Goal: Information Seeking & Learning: Learn about a topic

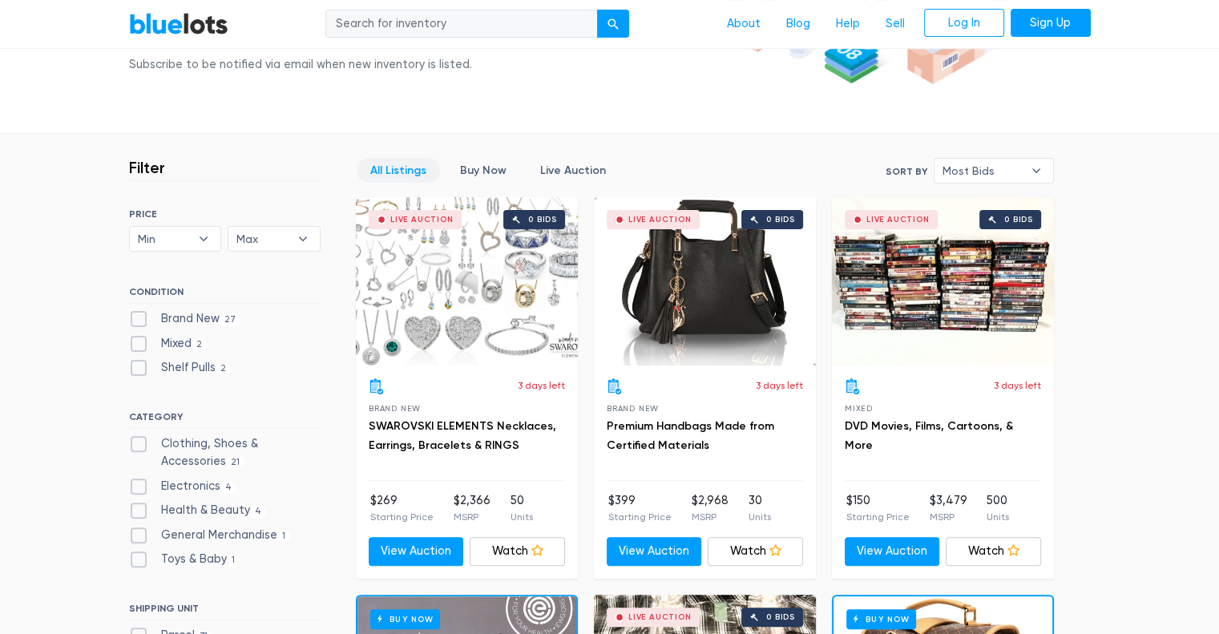
scroll to position [353, 0]
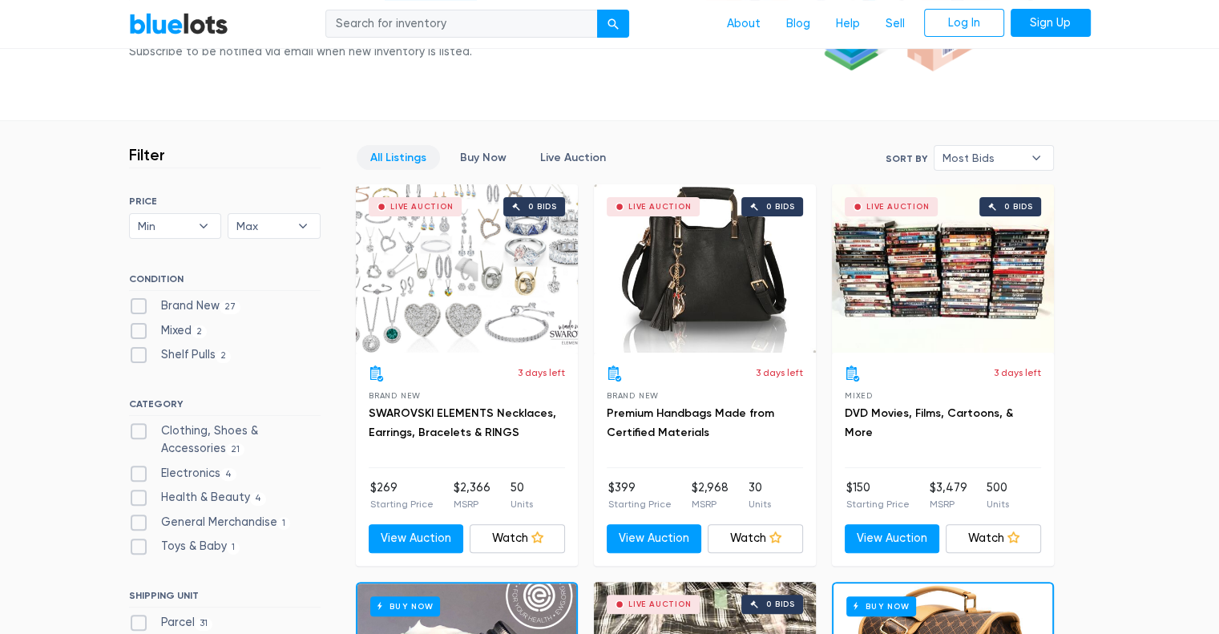
click at [740, 259] on div "Live Auction 0 bids" at bounding box center [705, 268] width 222 height 168
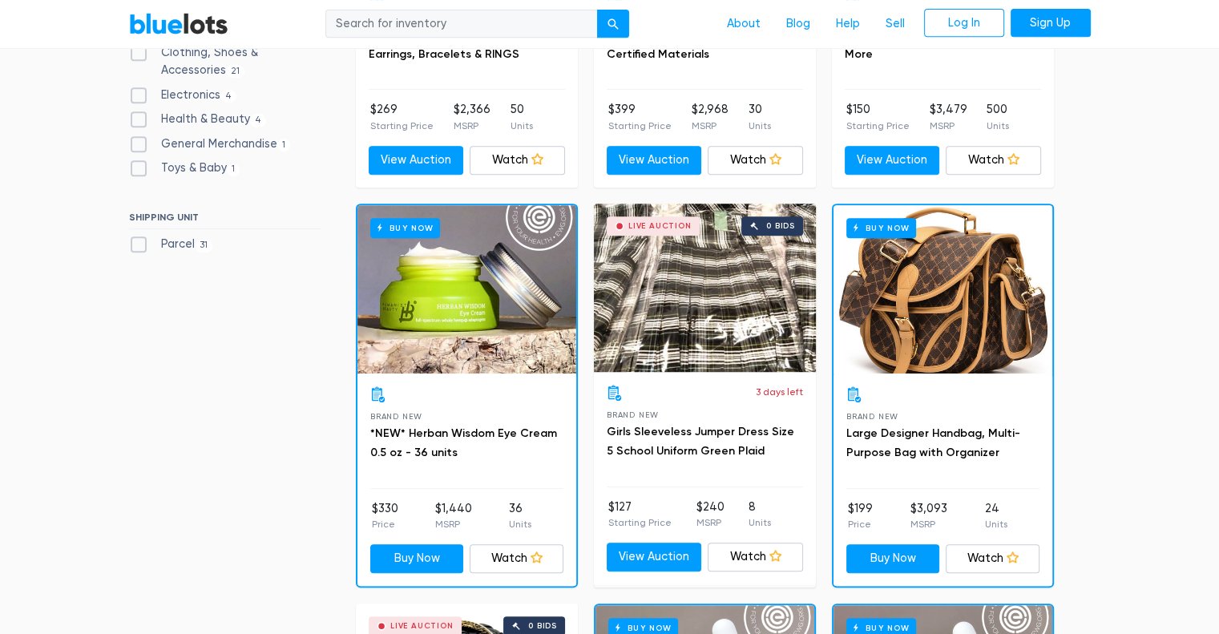
scroll to position [718, 0]
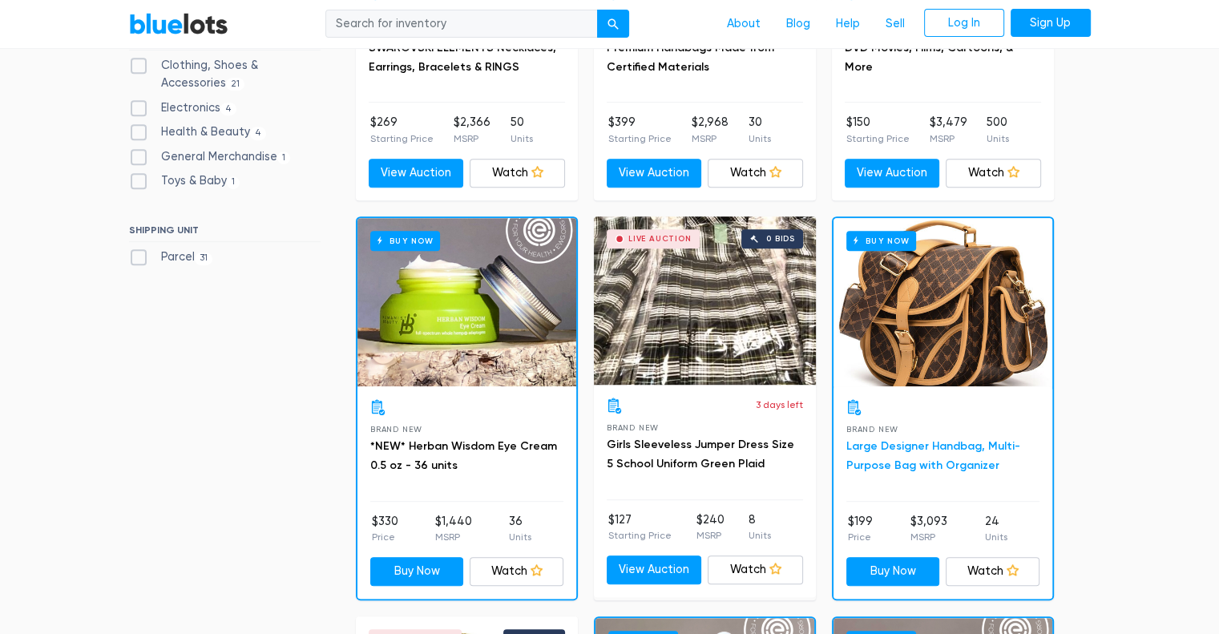
click at [896, 469] on link "Large Designer Handbag, Multi-Purpose Bag with Organizer" at bounding box center [933, 455] width 174 height 33
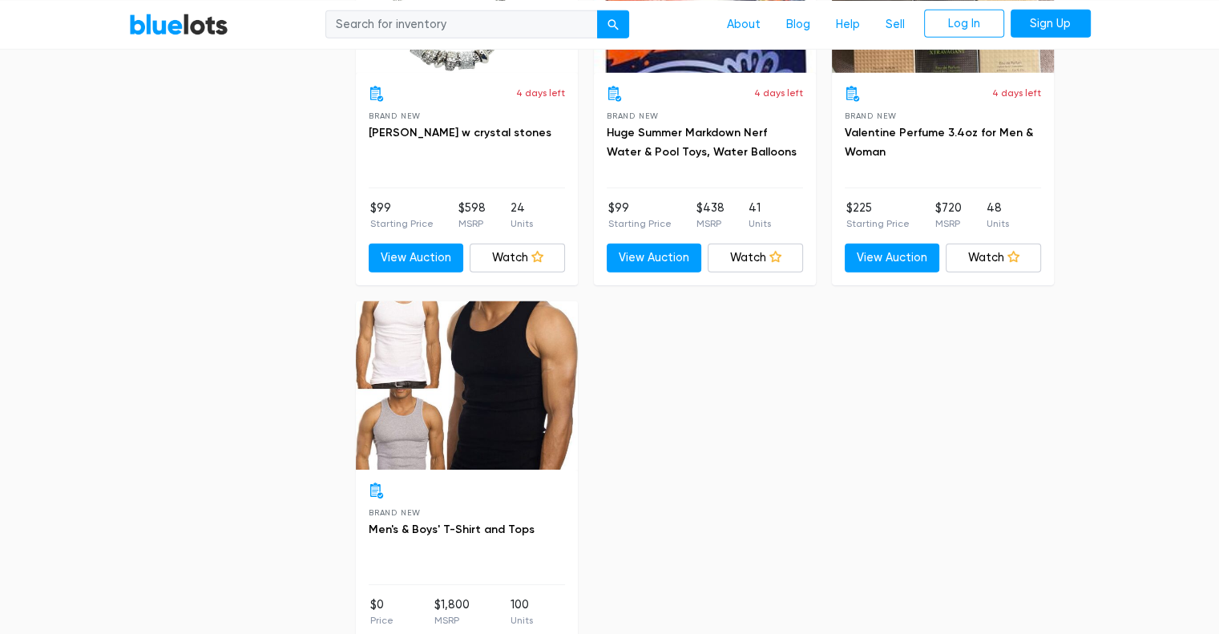
scroll to position [5048, 0]
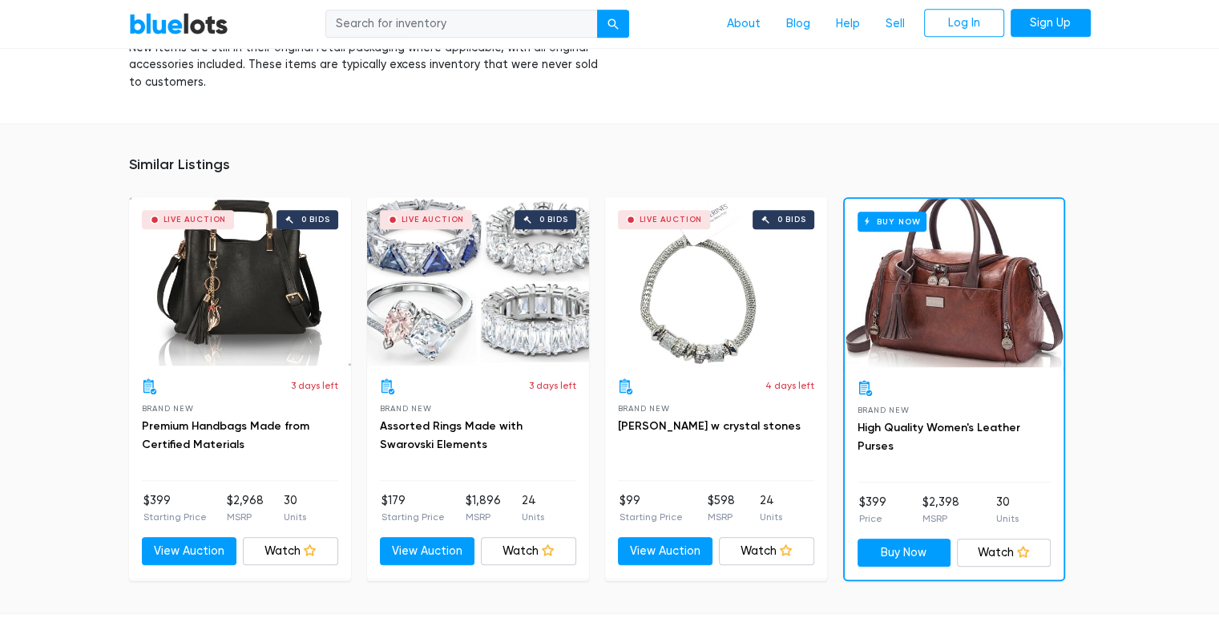
scroll to position [1018, 0]
